Goal: Check status: Check status

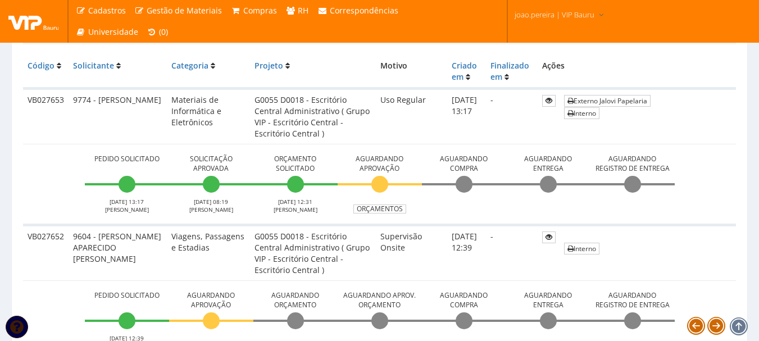
scroll to position [281, 0]
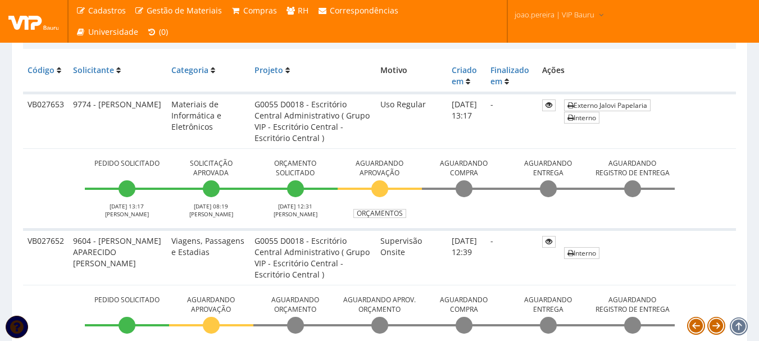
click at [488, 215] on li "Aguardando Compra" at bounding box center [464, 187] width 84 height 62
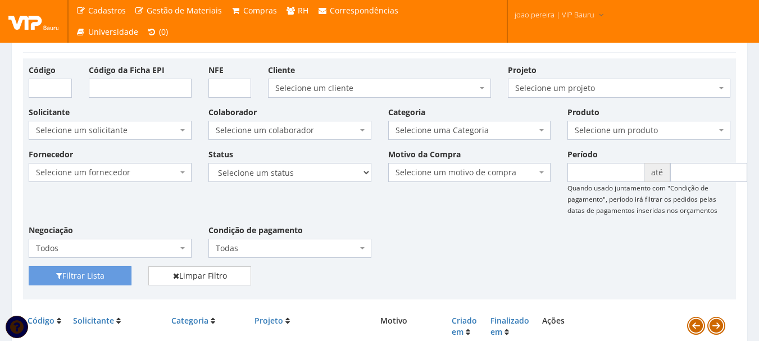
scroll to position [0, 0]
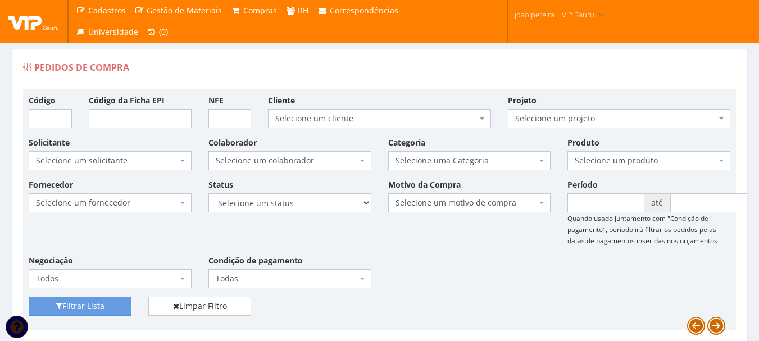
drag, startPoint x: 20, startPoint y: 77, endPoint x: 11, endPoint y: 78, distance: 8.4
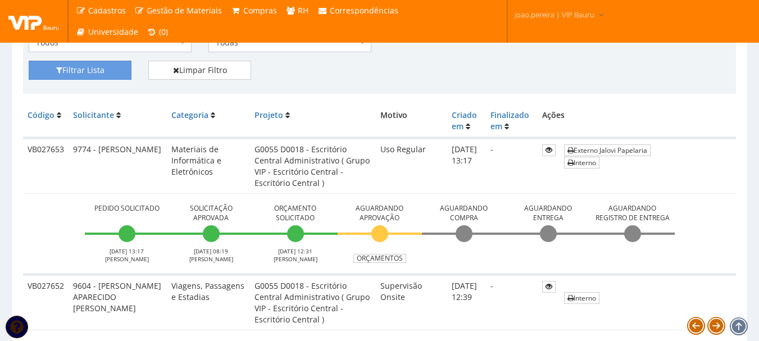
scroll to position [225, 0]
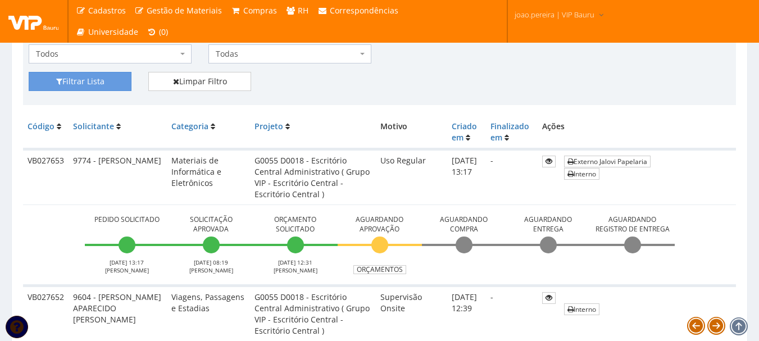
click at [26, 203] on td "VB027653" at bounding box center [46, 177] width 46 height 56
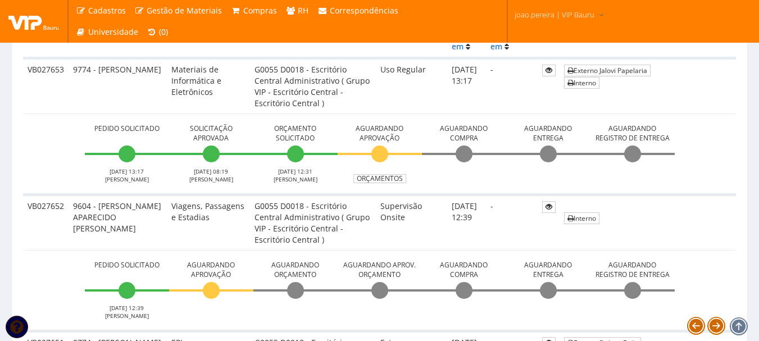
scroll to position [281, 0]
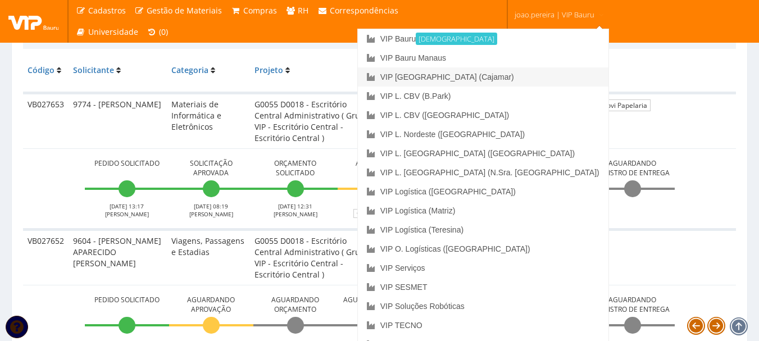
click at [545, 77] on link "VIP [GEOGRAPHIC_DATA] (Cajamar)" at bounding box center [483, 76] width 251 height 19
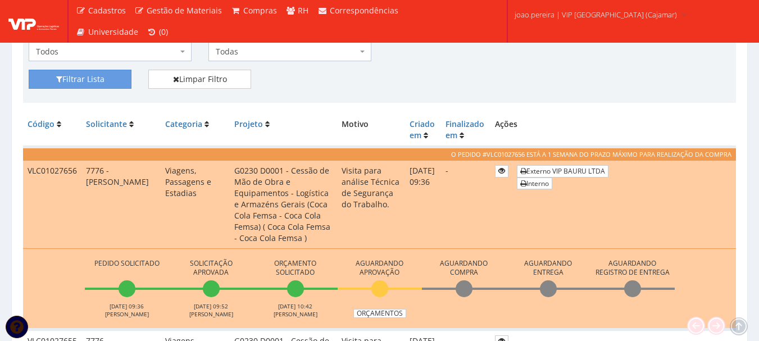
scroll to position [281, 0]
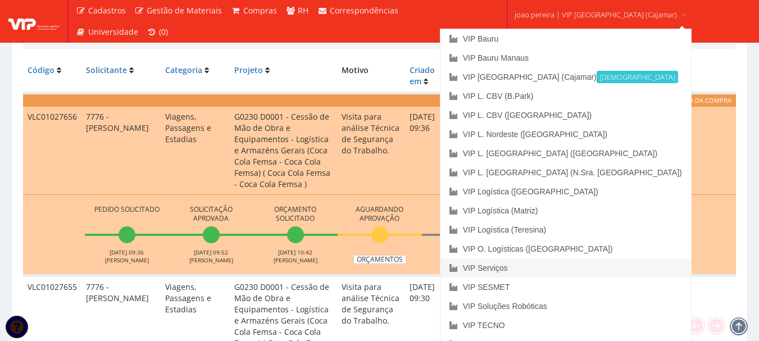
click at [540, 269] on link "VIP Serviços" at bounding box center [565, 267] width 251 height 19
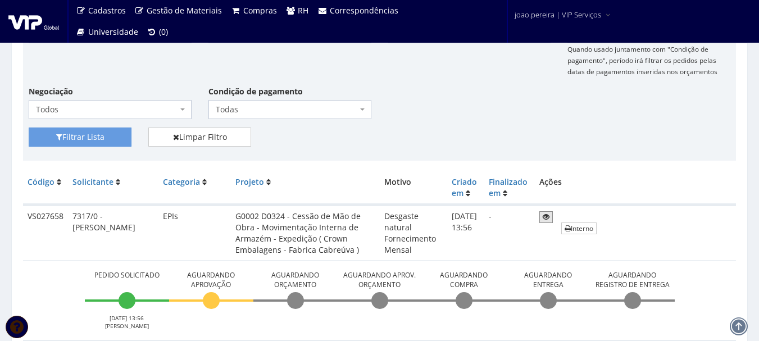
scroll to position [169, 0]
click at [581, 230] on link "Interno" at bounding box center [578, 229] width 35 height 12
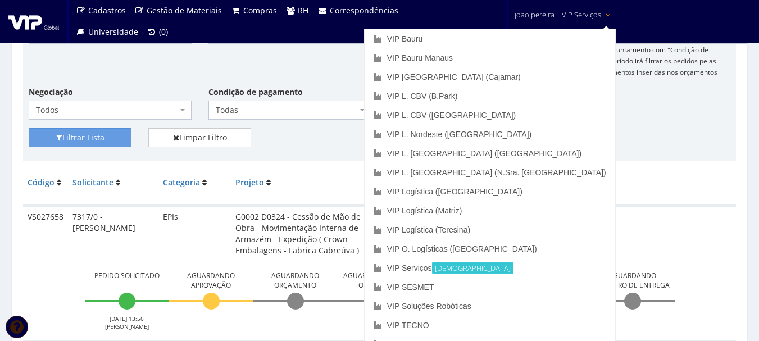
click at [575, 21] on link "joao.pereira | VIP Serviços" at bounding box center [563, 14] width 106 height 28
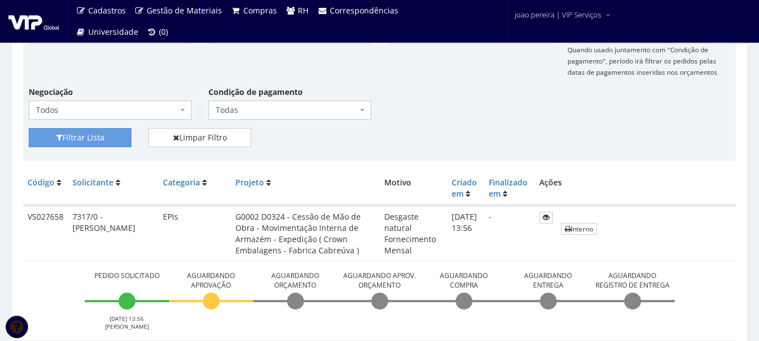
click at [570, 12] on span "joao.pereira | VIP Serviços" at bounding box center [558, 14] width 87 height 11
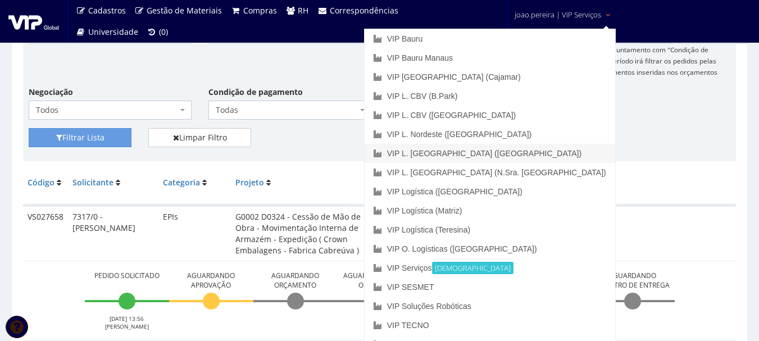
click at [524, 152] on link "VIP L. [GEOGRAPHIC_DATA] ([GEOGRAPHIC_DATA])" at bounding box center [490, 153] width 251 height 19
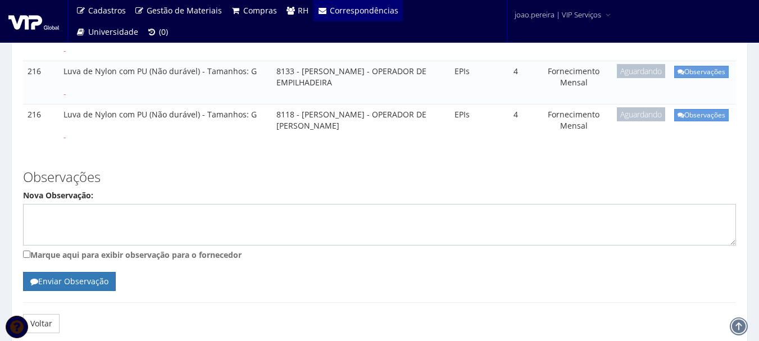
scroll to position [1685, 0]
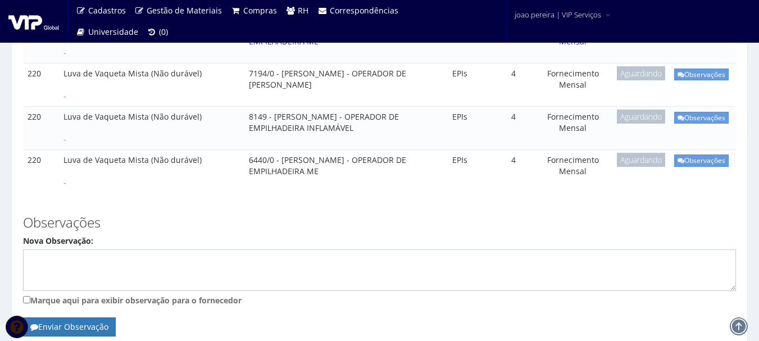
scroll to position [399, 0]
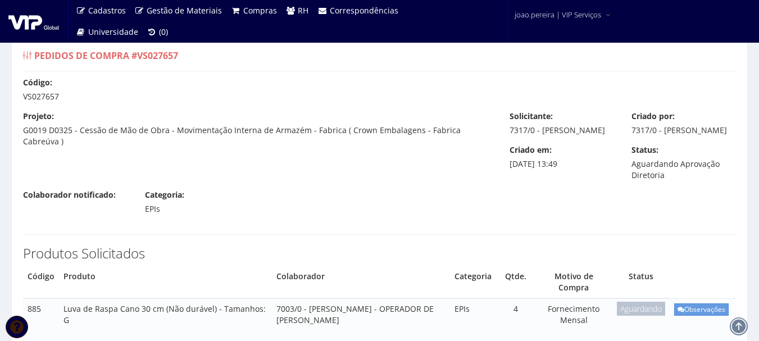
scroll to position [11, 0]
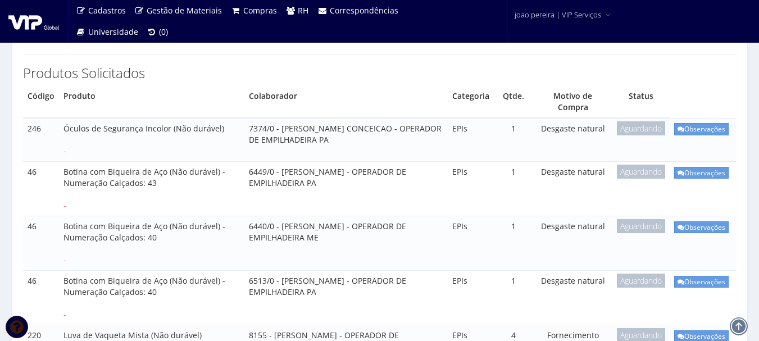
scroll to position [124, 0]
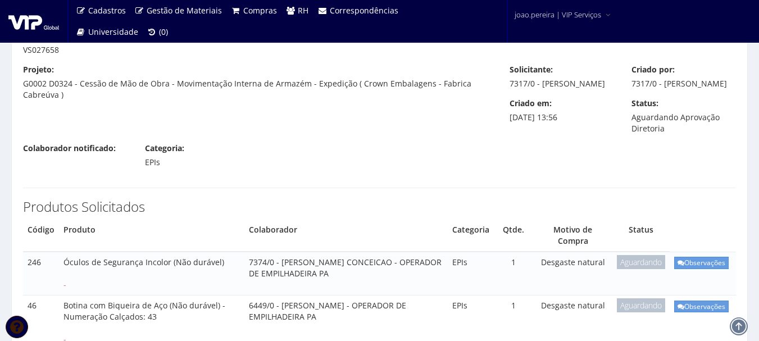
scroll to position [112, 0]
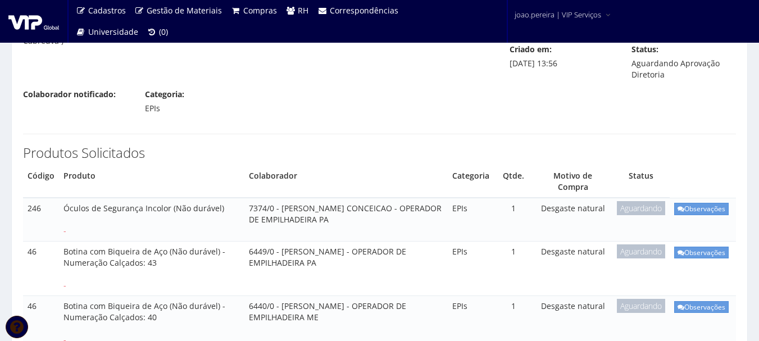
drag, startPoint x: 63, startPoint y: 185, endPoint x: 167, endPoint y: 188, distance: 103.4
click at [167, 198] on td "Óculos de Segurança Incolor (Não durável) -" at bounding box center [151, 219] width 185 height 43
copy td "Óculos de Segurança Incolor"
drag, startPoint x: 62, startPoint y: 231, endPoint x: 162, endPoint y: 226, distance: 100.1
click at [162, 242] on td "Botina com Biqueira de Aço (Não durável) - Numeração Calçados: 43 -" at bounding box center [151, 269] width 185 height 54
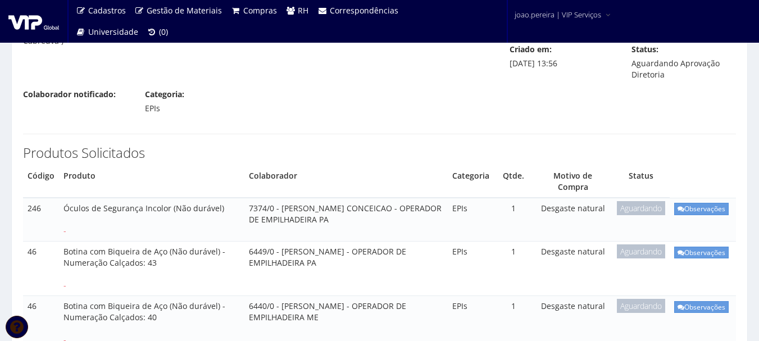
copy td "Botina com Biqueira de Aço"
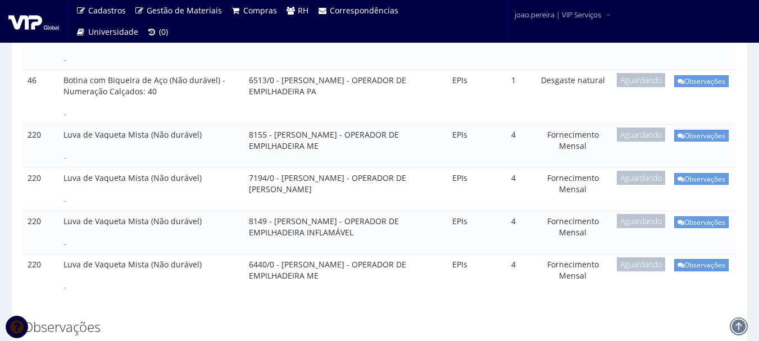
scroll to position [393, 0]
drag, startPoint x: 63, startPoint y: 111, endPoint x: 145, endPoint y: 111, distance: 82.0
click at [145, 124] on td "Luva de Vaqueta Mista (Não durável) -" at bounding box center [151, 145] width 185 height 43
copy td "Luva de Vaqueta Mista"
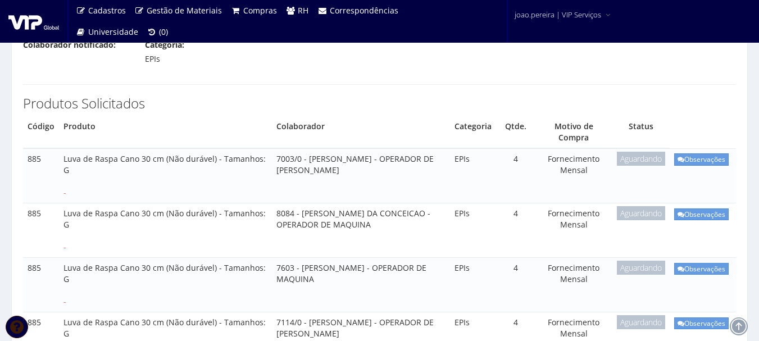
scroll to position [169, 0]
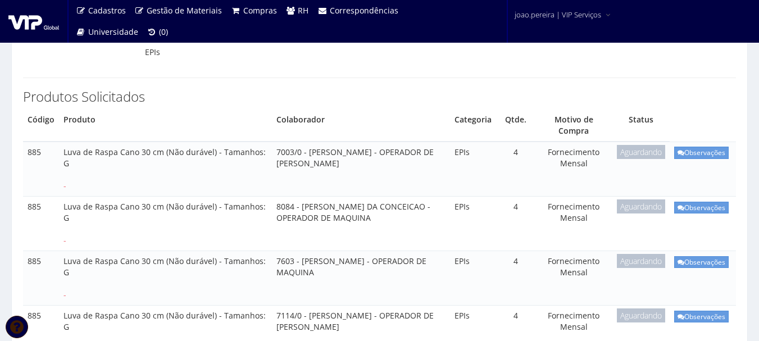
click at [62, 142] on td "Luva de Raspa Cano 30 cm (Não durável) - Tamanhos: G -" at bounding box center [165, 169] width 213 height 54
drag, startPoint x: 62, startPoint y: 129, endPoint x: 161, endPoint y: 126, distance: 98.9
click at [161, 142] on td "Luva de Raspa Cano 30 cm (Não durável) - Tamanhos: G -" at bounding box center [165, 169] width 213 height 54
copy td "Luva de Raspa Cano 30 cm"
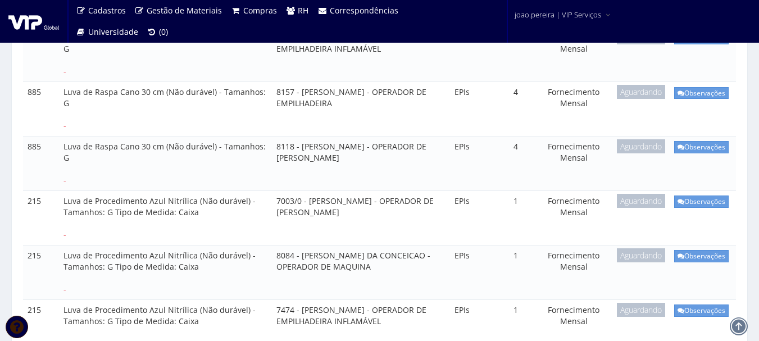
scroll to position [506, 0]
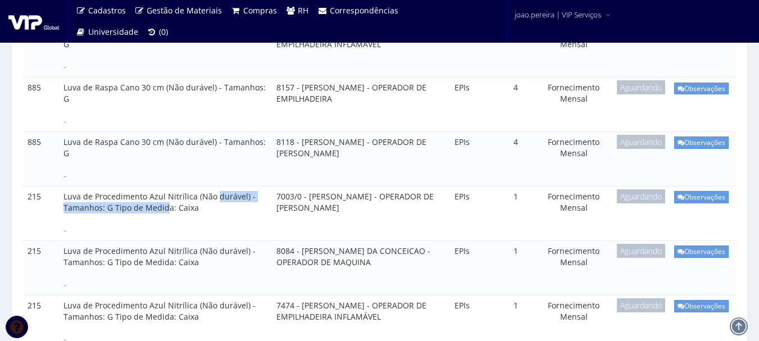
drag, startPoint x: 63, startPoint y: 174, endPoint x: 195, endPoint y: 177, distance: 132.1
click at [195, 186] on td "Luva de Procedimento Azul Nitrílica (Não durável) - Tamanhos: G Tipo de Medida:…" at bounding box center [165, 213] width 213 height 54
copy td "Luva de Procedimento Azul Nitrílica"
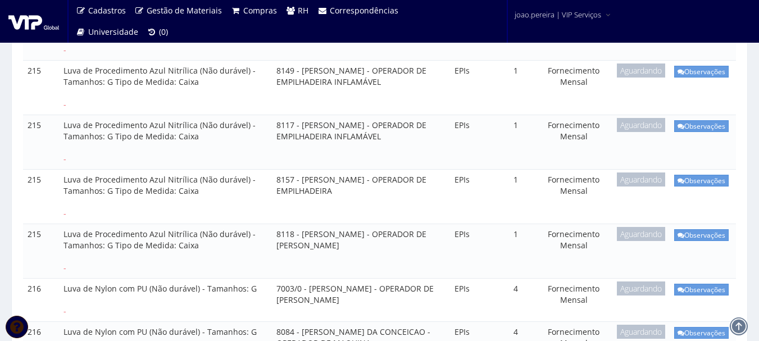
scroll to position [1011, 0]
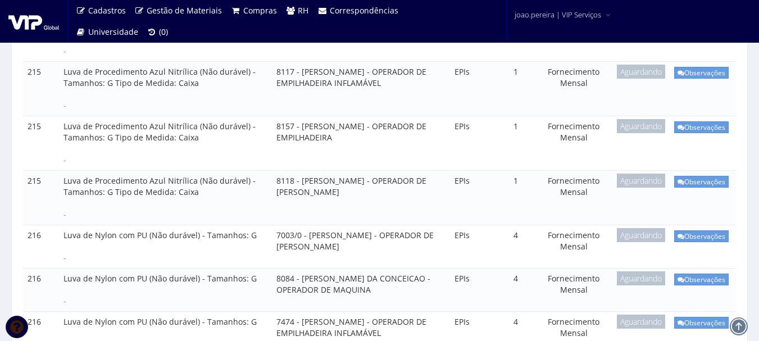
drag, startPoint x: 63, startPoint y: 211, endPoint x: 147, endPoint y: 215, distance: 83.2
click at [147, 225] on td "Luva de Nylon com PU (Não durável) - Tamanhos: G -" at bounding box center [165, 246] width 213 height 43
copy td "Luva de Nylon com PU"
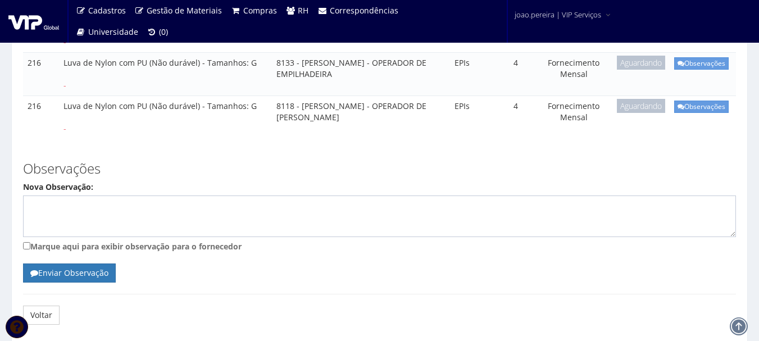
scroll to position [1685, 0]
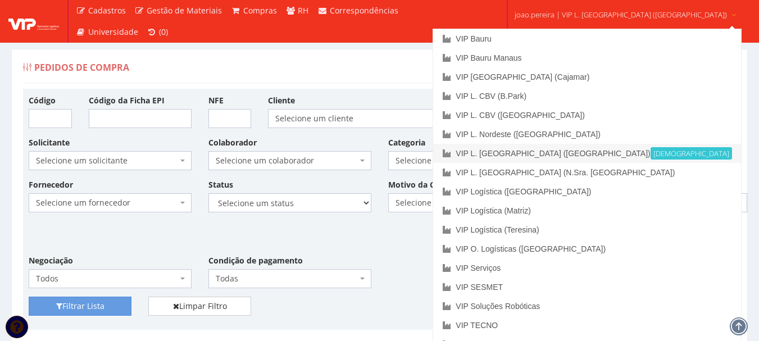
click at [594, 156] on link "VIP L. [GEOGRAPHIC_DATA] ([GEOGRAPHIC_DATA]) Ativa" at bounding box center [586, 153] width 307 height 19
click at [551, 267] on link "VIP Serviços" at bounding box center [586, 267] width 307 height 19
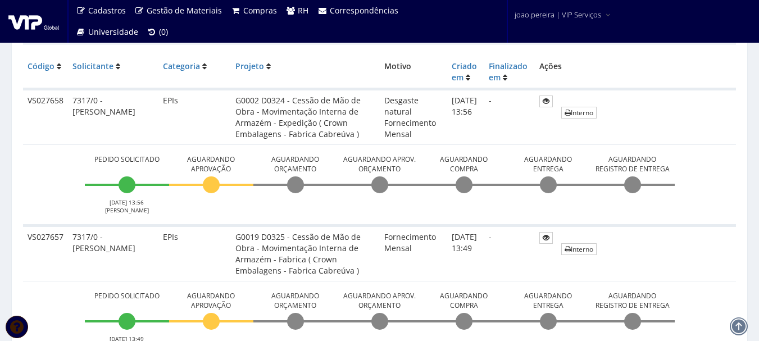
scroll to position [225, 0]
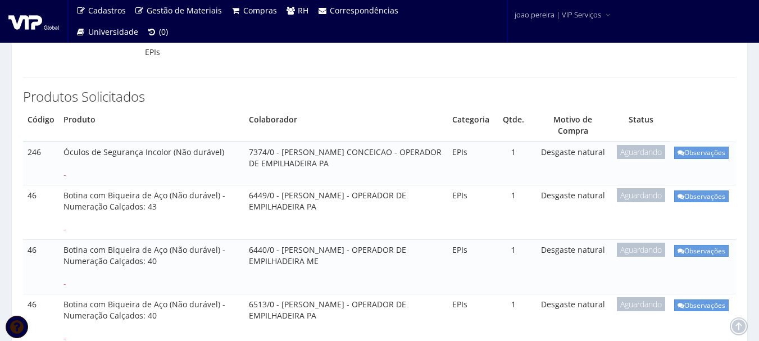
scroll to position [112, 0]
